Goal: Task Accomplishment & Management: Complete application form

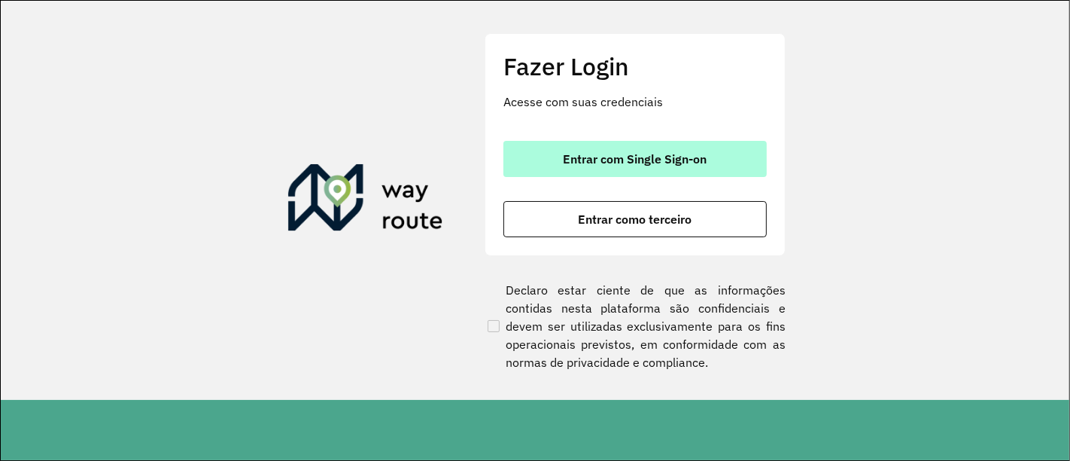
click at [681, 154] on span "Entrar com Single Sign-on" at bounding box center [636, 159] width 144 height 12
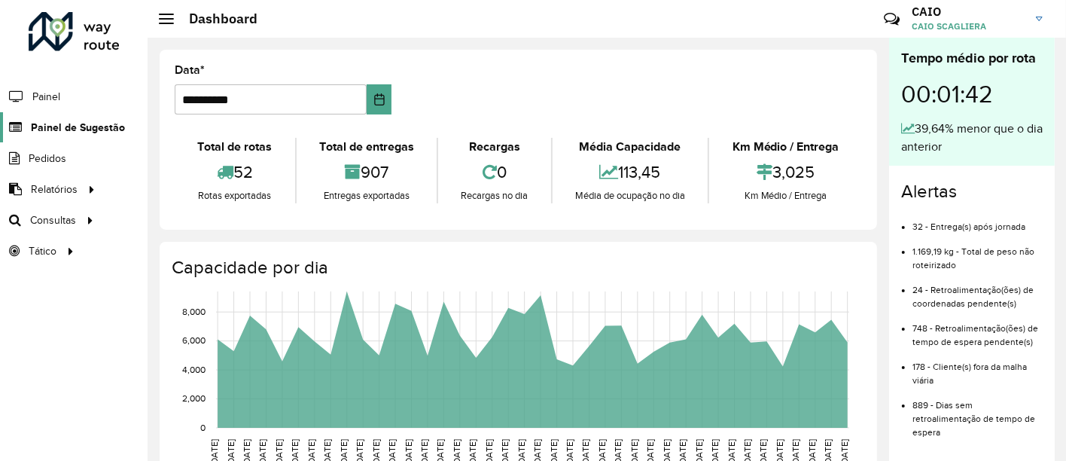
click at [74, 120] on span "Painel de Sugestão" at bounding box center [78, 128] width 94 height 16
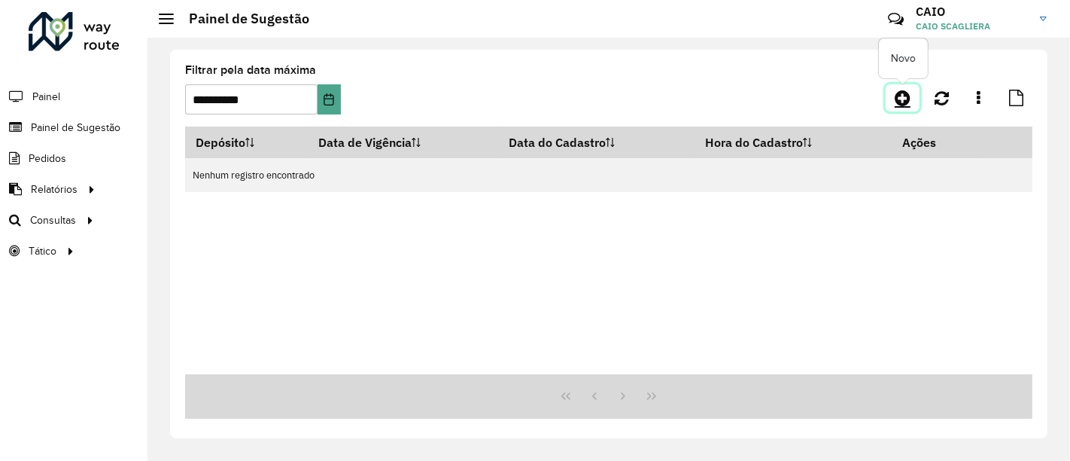
click at [904, 99] on icon at bounding box center [903, 98] width 16 height 18
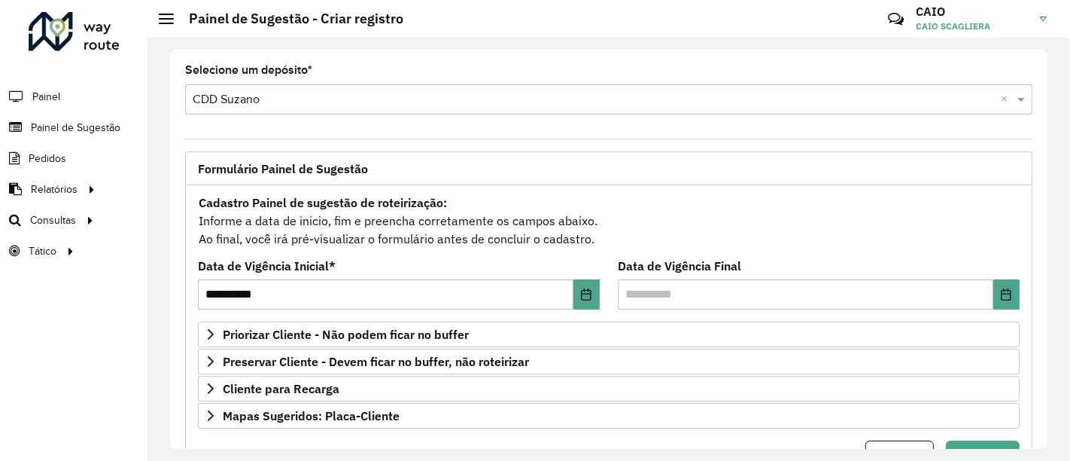
scroll to position [69, 0]
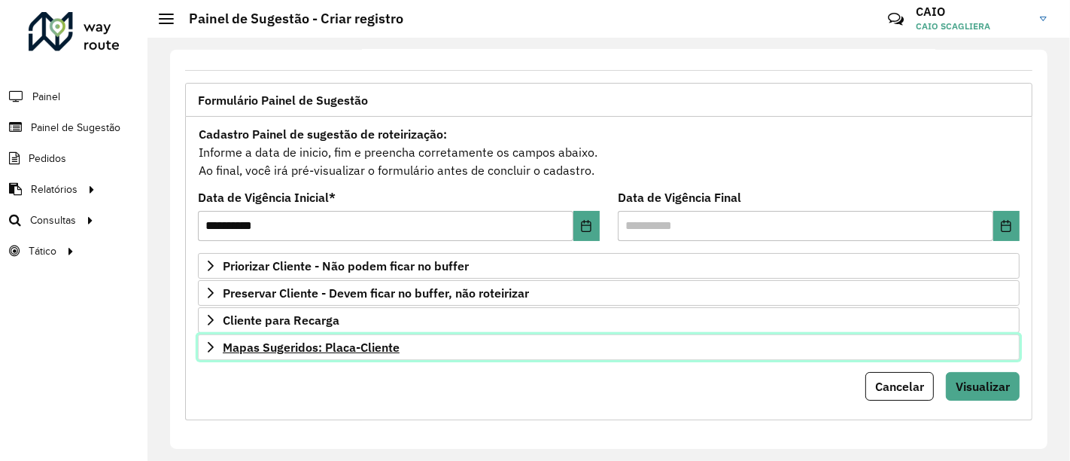
click at [298, 355] on link "Mapas Sugeridos: Placa-Cliente" at bounding box center [609, 347] width 822 height 26
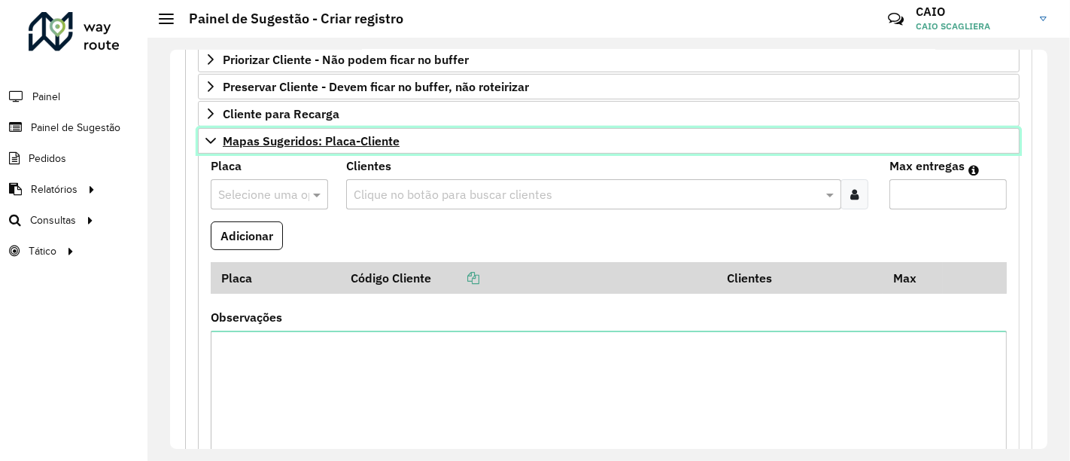
scroll to position [318, 0]
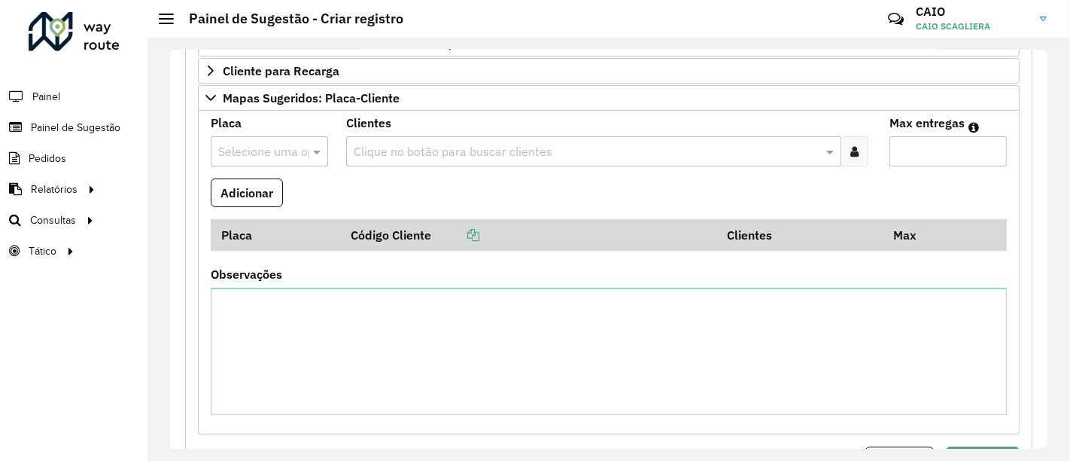
click at [262, 151] on input "text" at bounding box center [254, 152] width 72 height 18
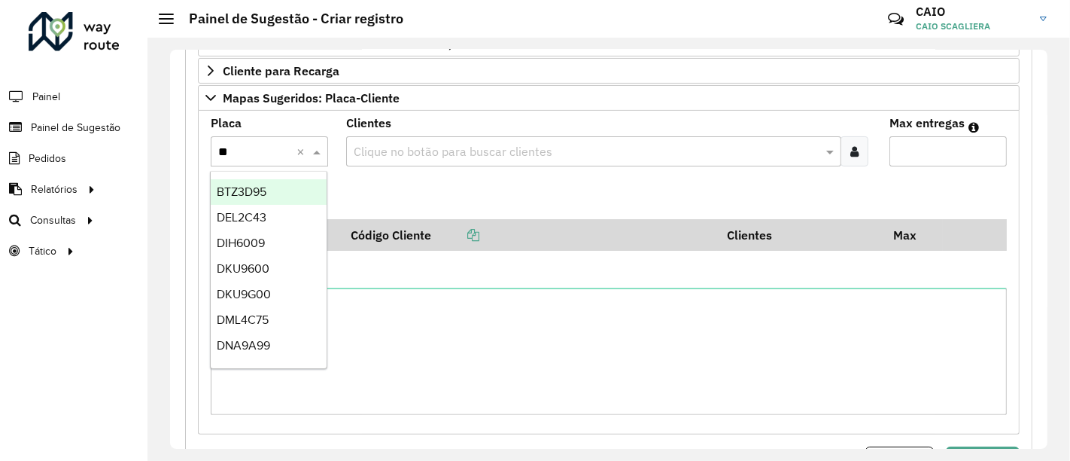
type input "***"
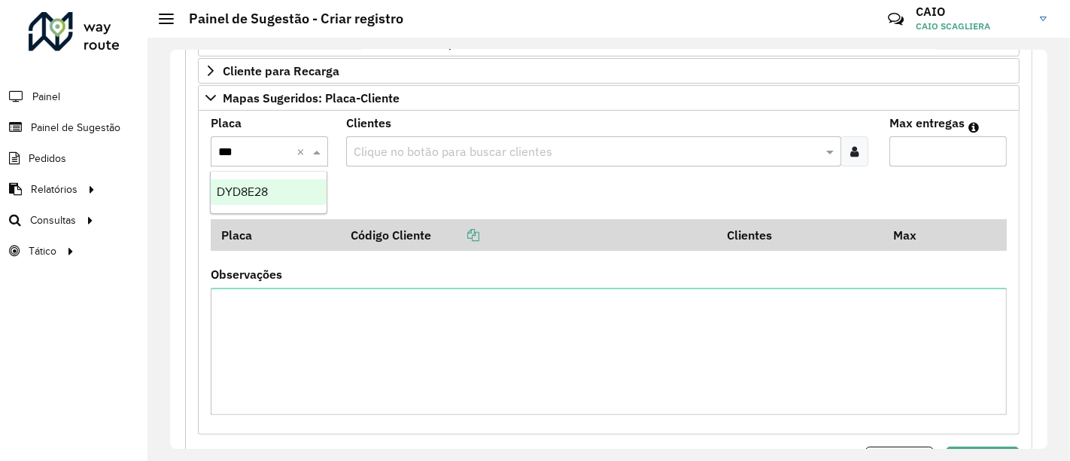
click at [243, 192] on span "DYD8E28" at bounding box center [242, 191] width 51 height 13
click at [415, 146] on input "text" at bounding box center [586, 152] width 472 height 18
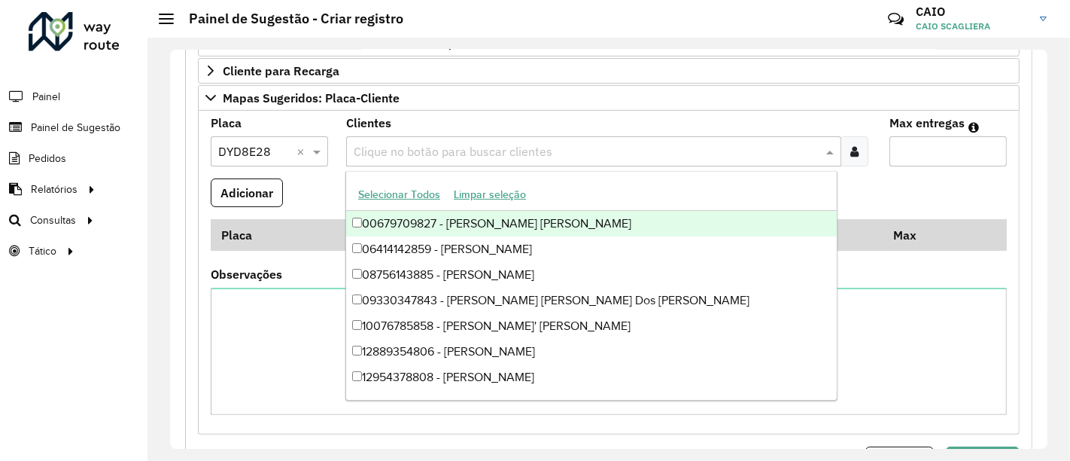
paste input "*****"
type input "*****"
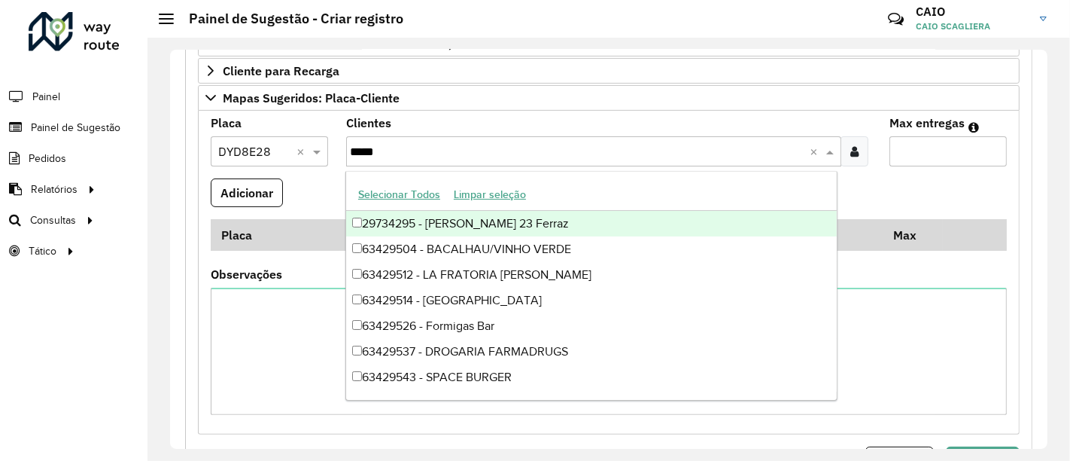
click at [378, 225] on div "29734295 - Semar LJ 23 Ferraz" at bounding box center [591, 224] width 491 height 26
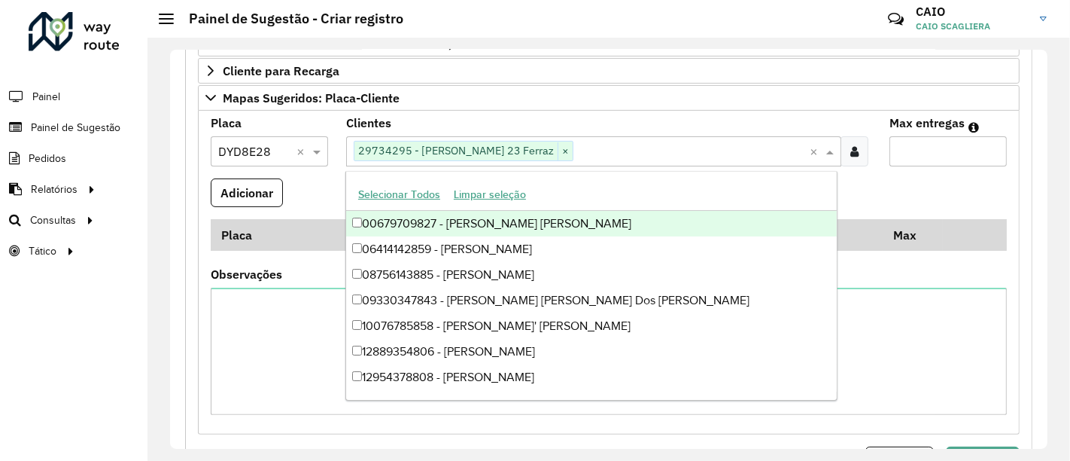
click at [943, 139] on input "Max entregas" at bounding box center [948, 151] width 117 height 30
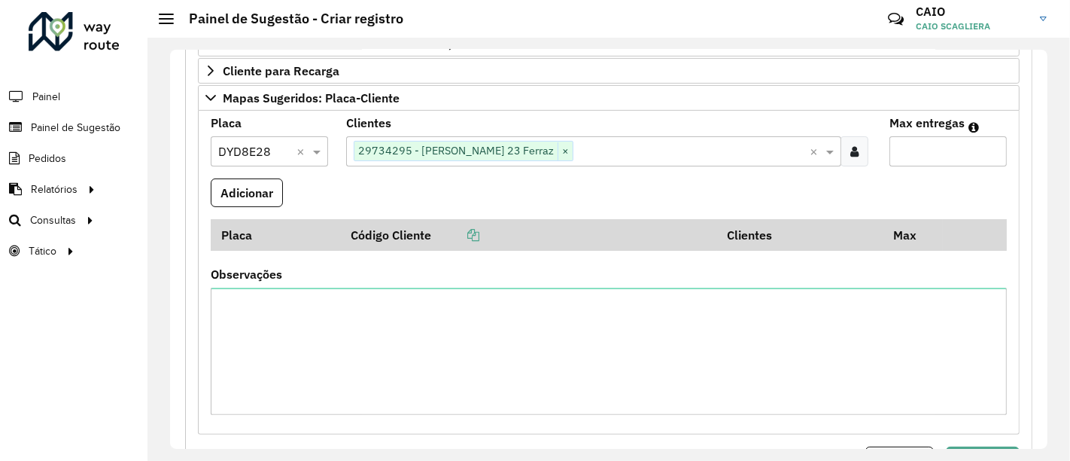
type input "*"
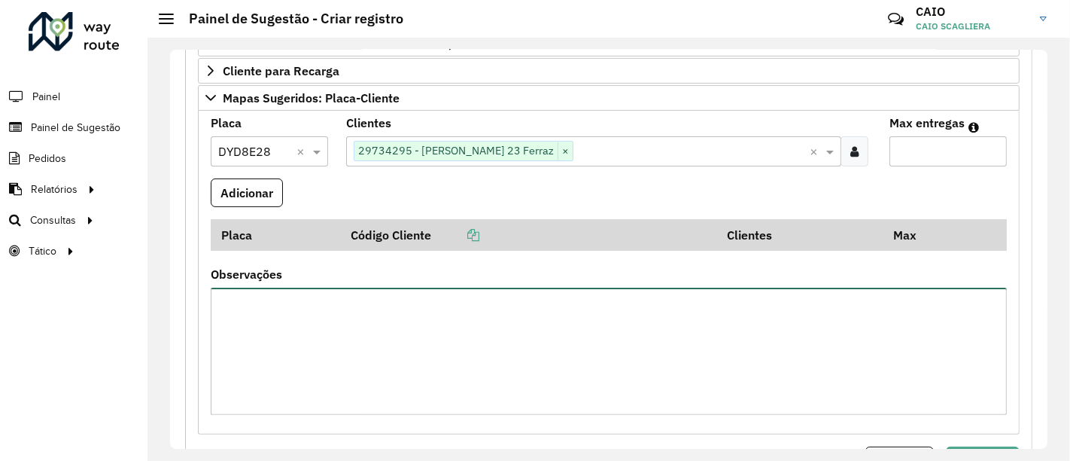
click at [467, 325] on textarea "Observações" at bounding box center [609, 351] width 796 height 127
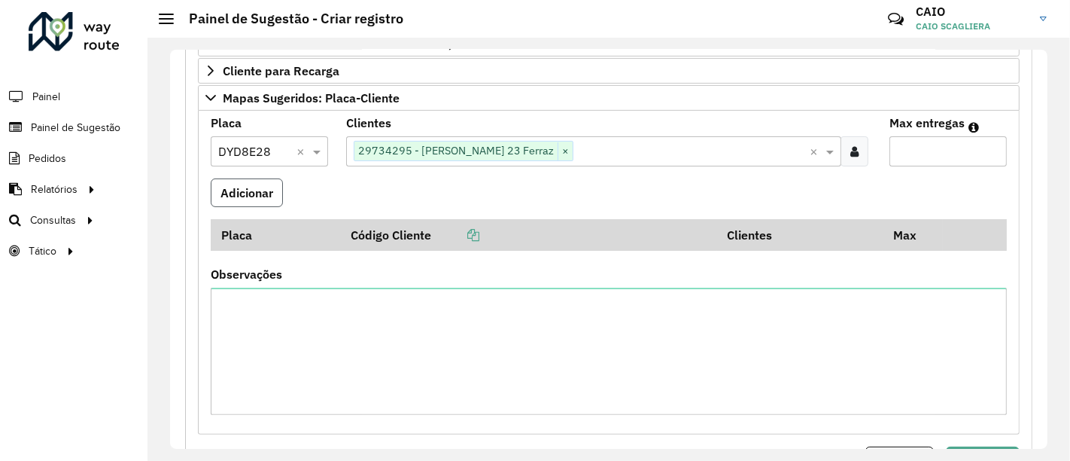
click at [260, 186] on button "Adicionar" at bounding box center [247, 192] width 72 height 29
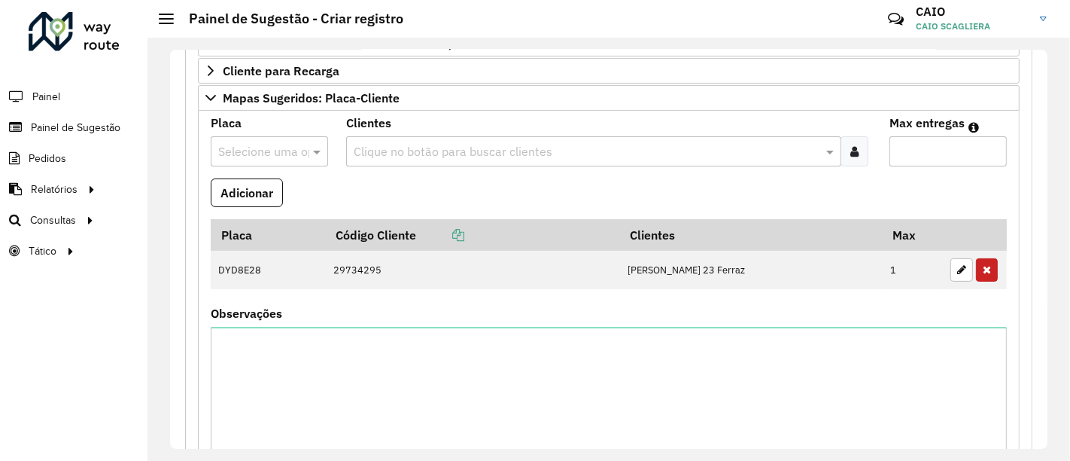
scroll to position [431, 0]
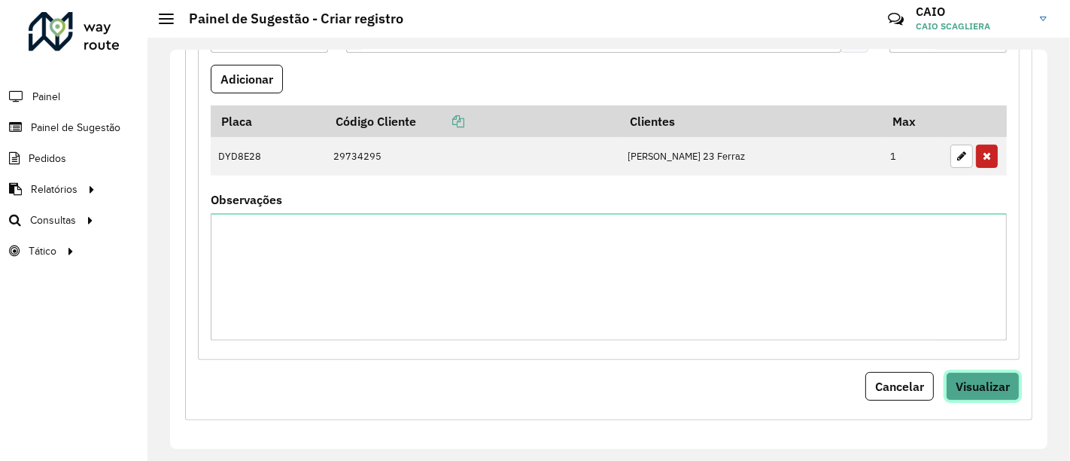
click at [1000, 382] on span "Visualizar" at bounding box center [983, 386] width 54 height 15
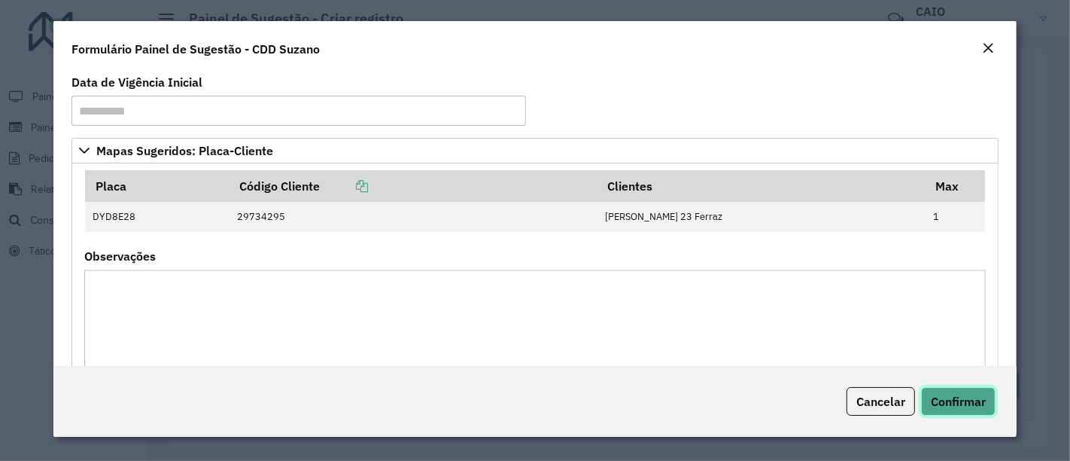
click at [947, 397] on span "Confirmar" at bounding box center [958, 401] width 55 height 15
